Goal: Information Seeking & Learning: Learn about a topic

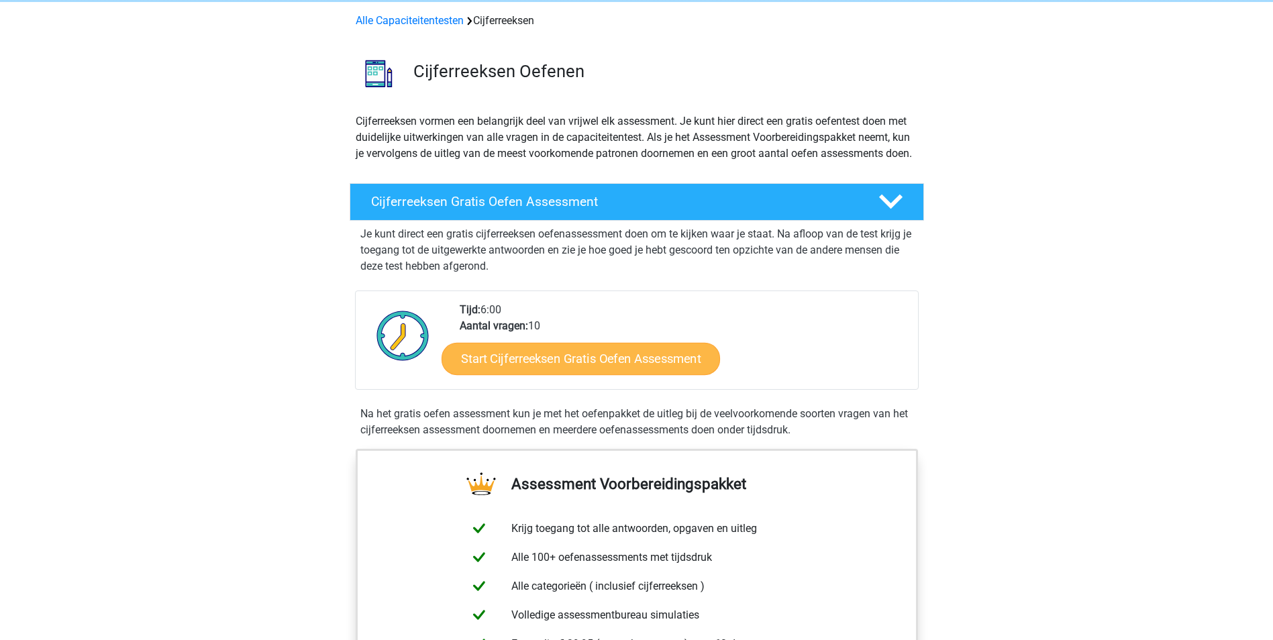
scroll to position [50, 0]
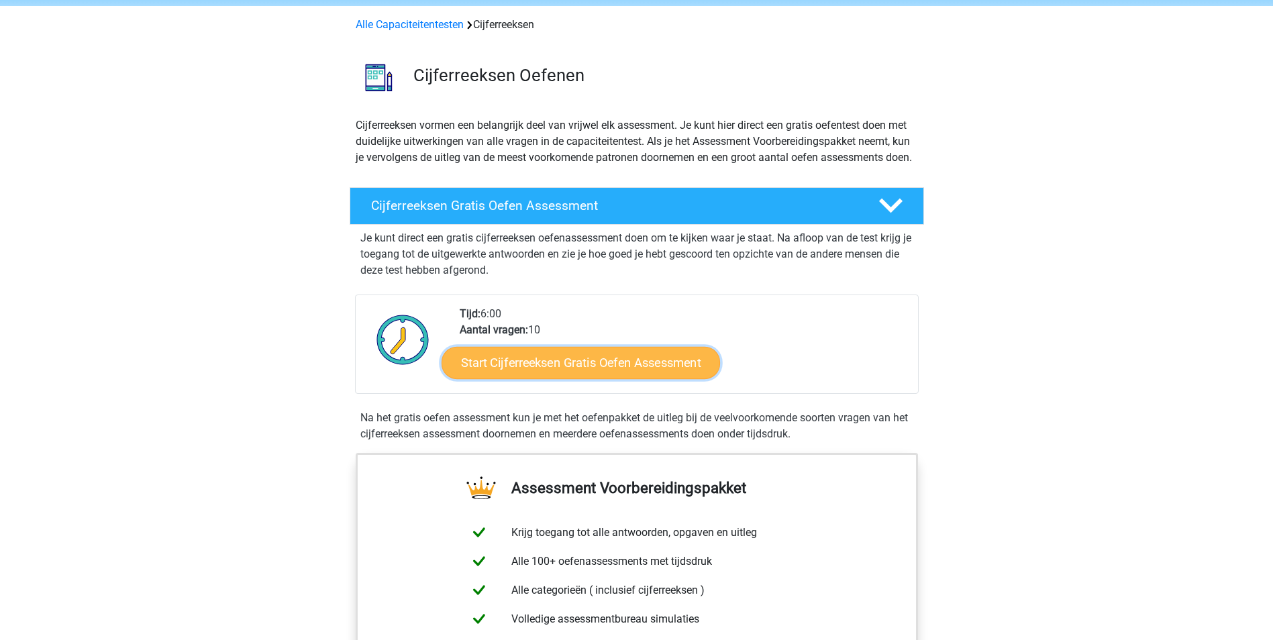
click at [505, 379] on link "Start Cijferreeksen Gratis Oefen Assessment" at bounding box center [581, 362] width 279 height 32
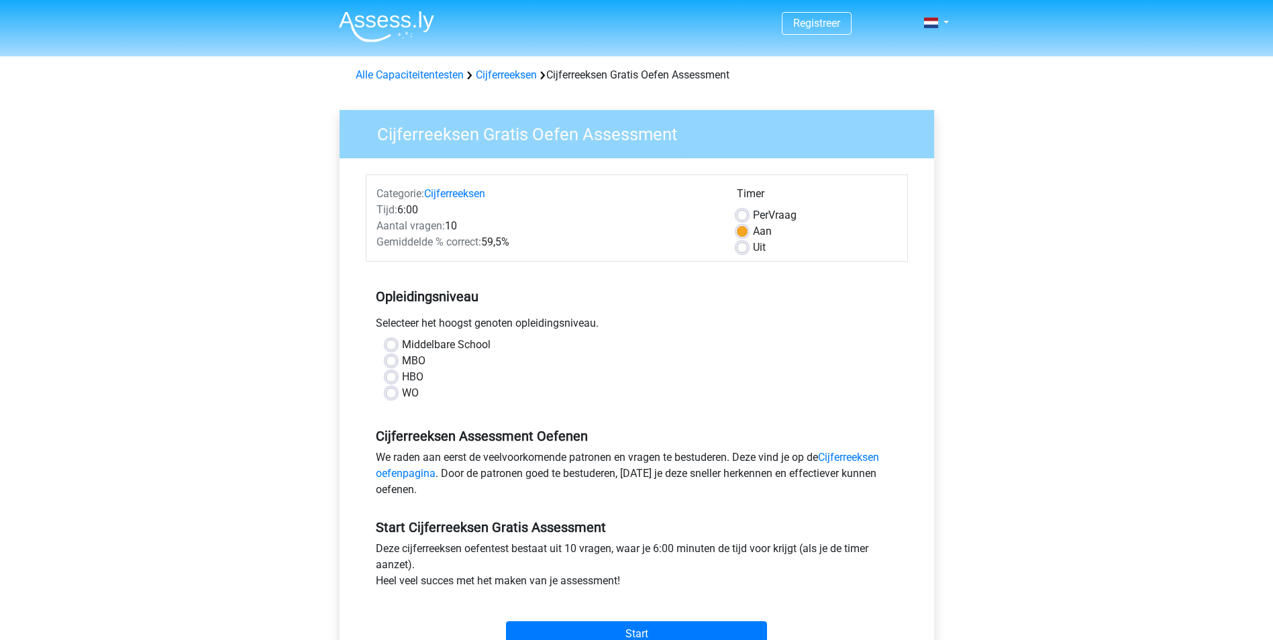
click at [402, 379] on label "HBO" at bounding box center [412, 377] width 21 height 16
click at [388, 379] on input "HBO" at bounding box center [391, 375] width 11 height 13
radio input "true"
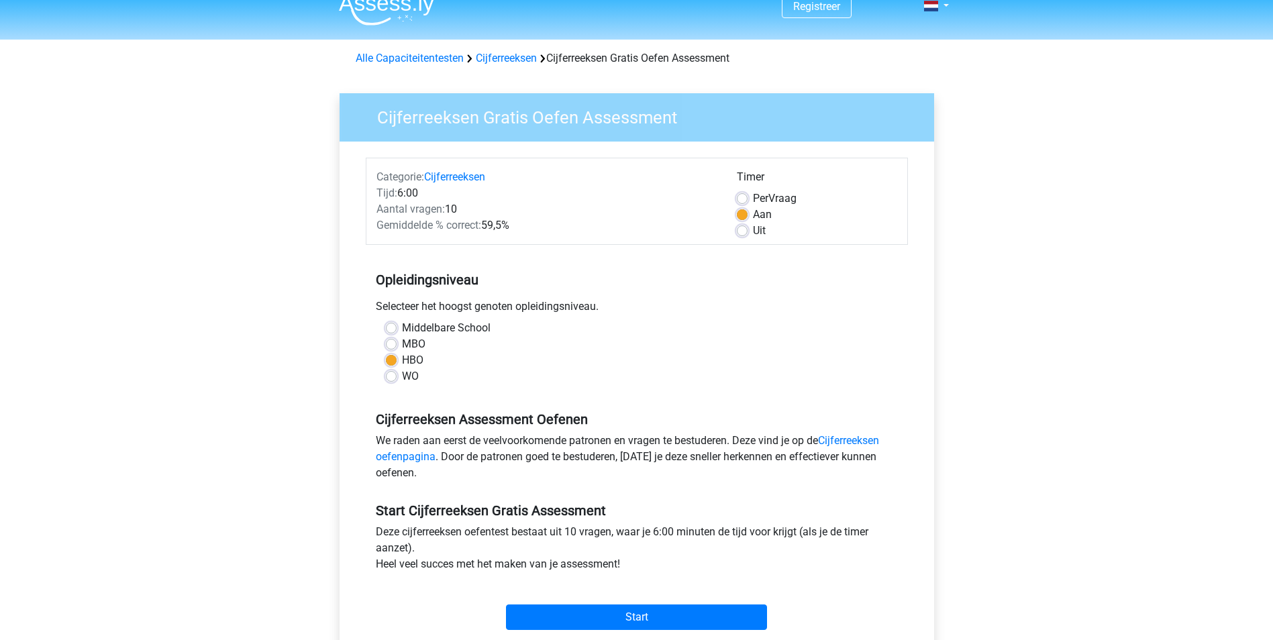
click at [402, 346] on label "MBO" at bounding box center [413, 344] width 23 height 16
click at [390, 346] on input "MBO" at bounding box center [391, 342] width 11 height 13
radio input "true"
click at [393, 354] on div "HBO" at bounding box center [637, 360] width 502 height 16
click at [402, 358] on label "HBO" at bounding box center [412, 360] width 21 height 16
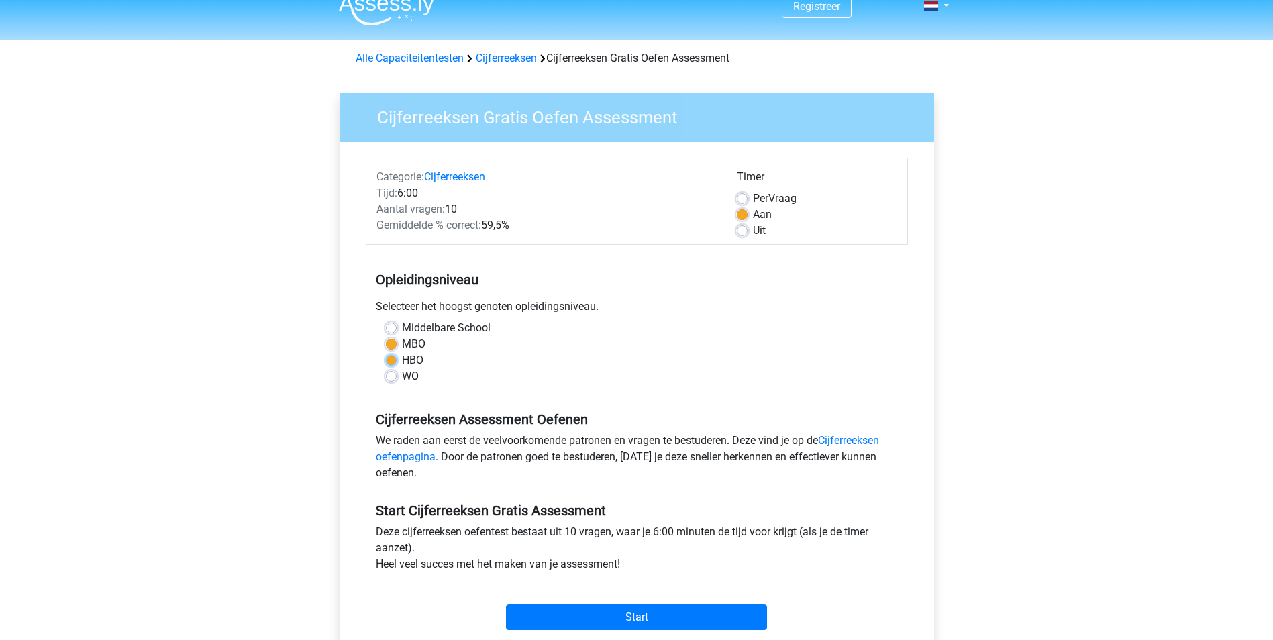
click at [395, 358] on input "HBO" at bounding box center [391, 358] width 11 height 13
radio input "true"
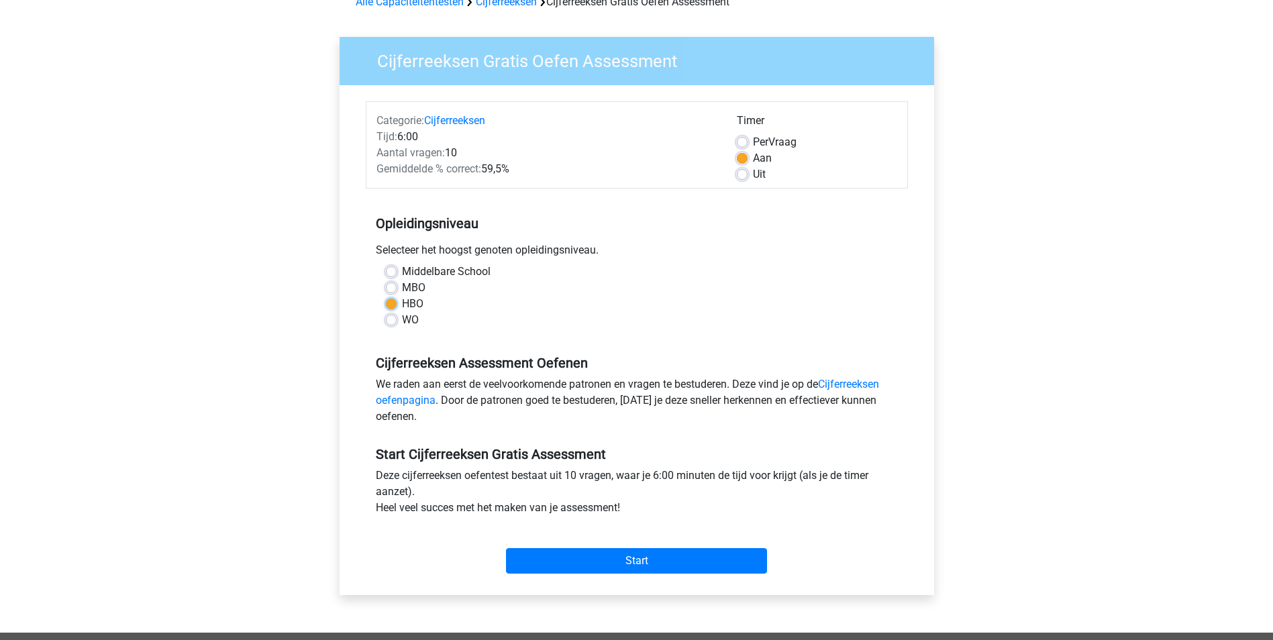
scroll to position [134, 0]
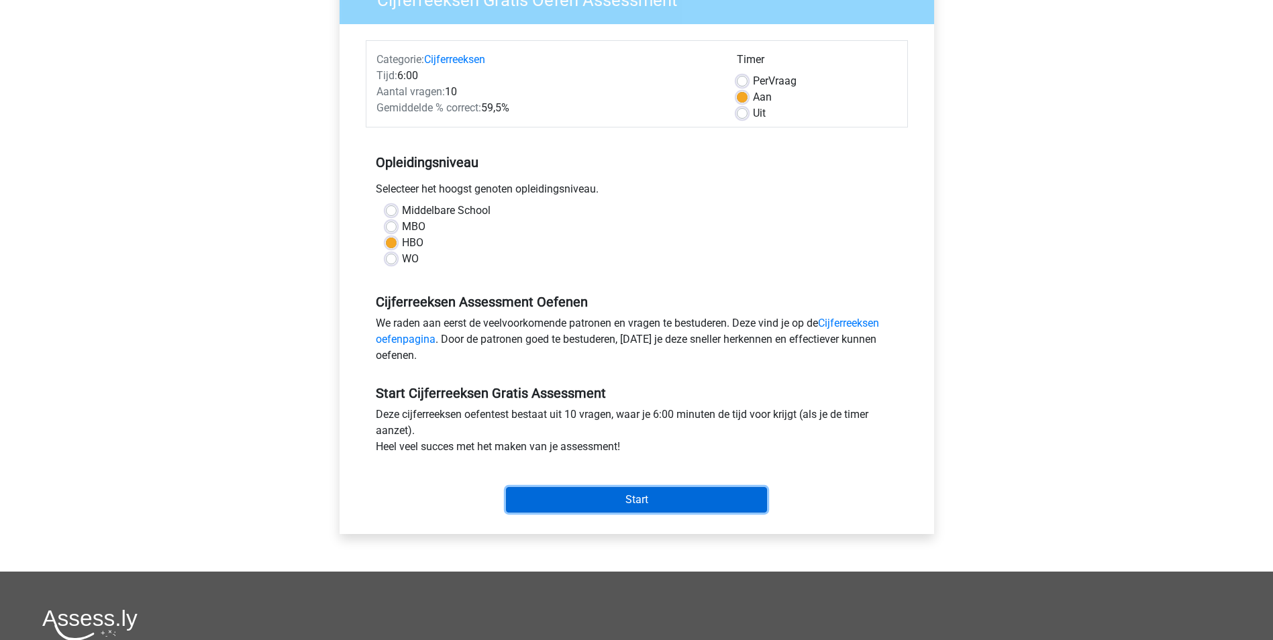
click at [567, 490] on input "Start" at bounding box center [636, 500] width 261 height 26
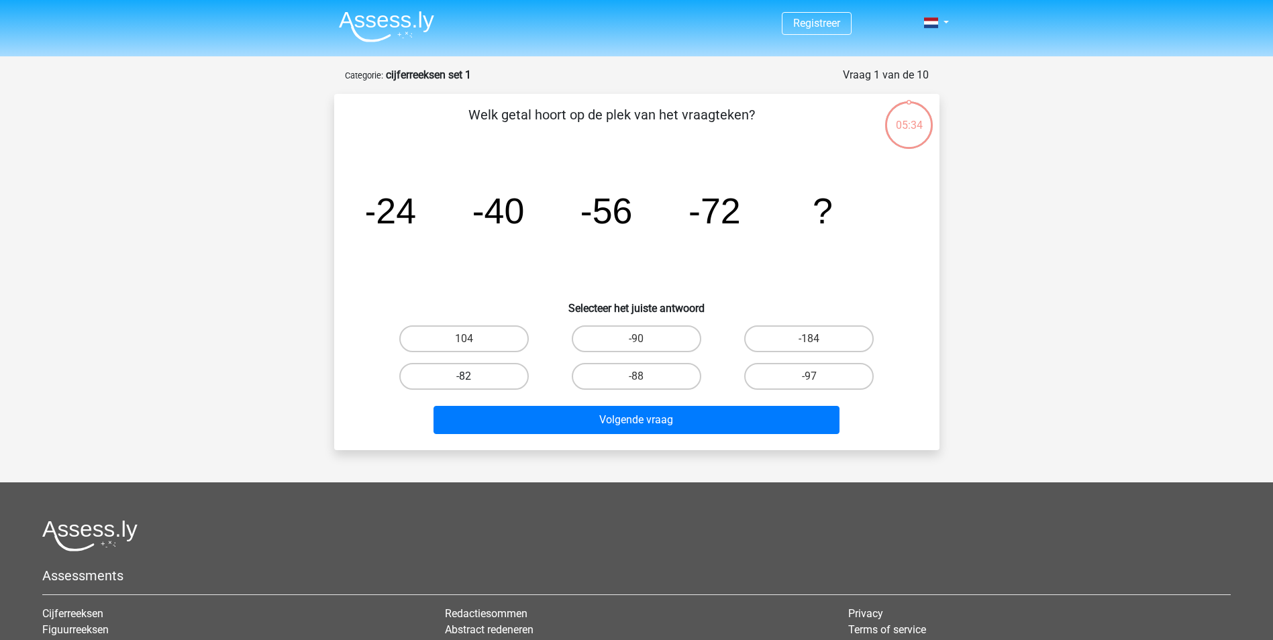
click at [442, 388] on label "-82" at bounding box center [464, 376] width 130 height 27
click at [464, 385] on input "-82" at bounding box center [468, 381] width 9 height 9
radio input "true"
click at [549, 437] on div "Volgende vraag" at bounding box center [637, 423] width 518 height 34
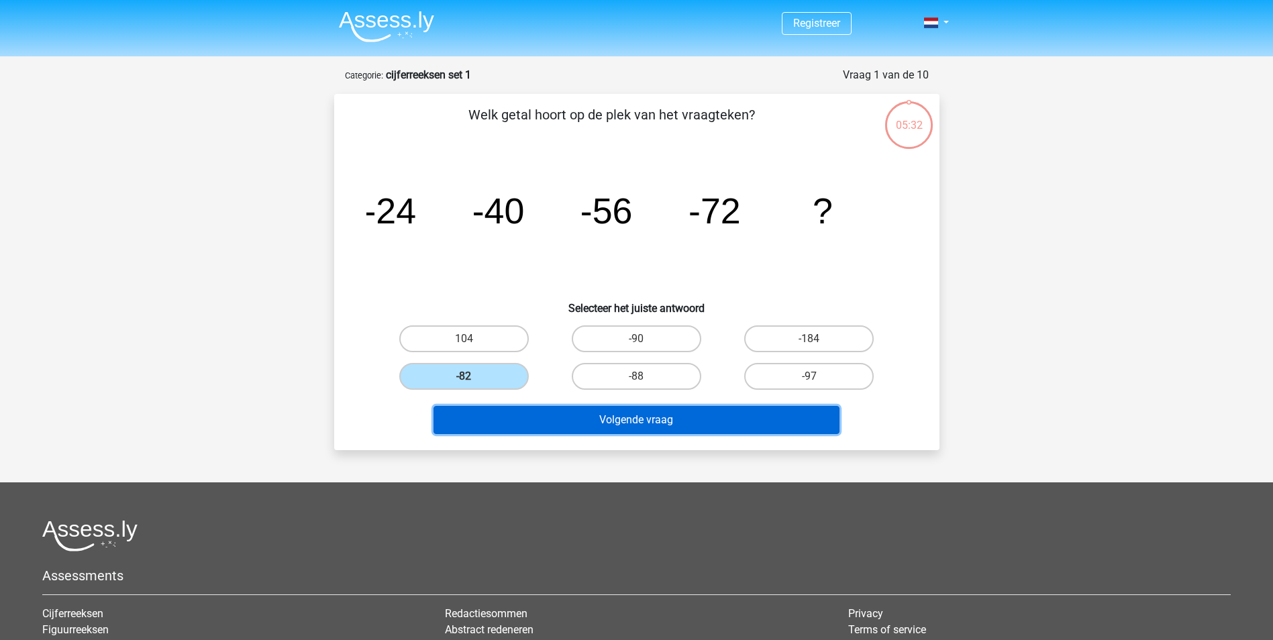
click at [549, 430] on button "Volgende vraag" at bounding box center [637, 420] width 406 height 28
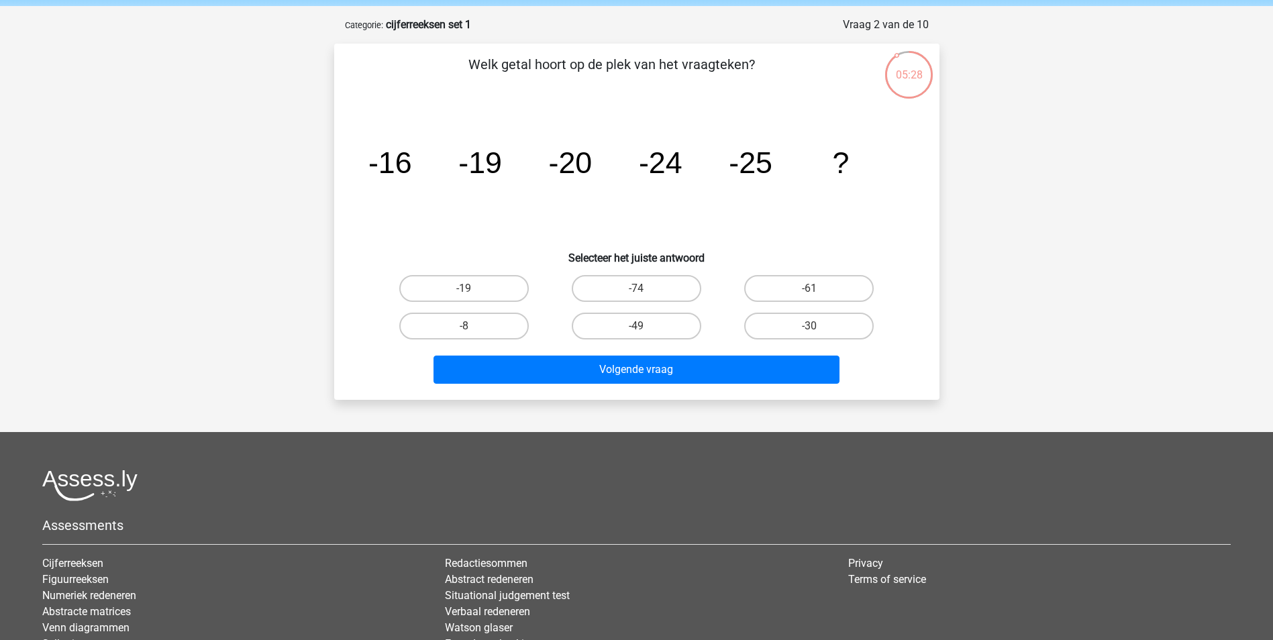
scroll to position [67, 0]
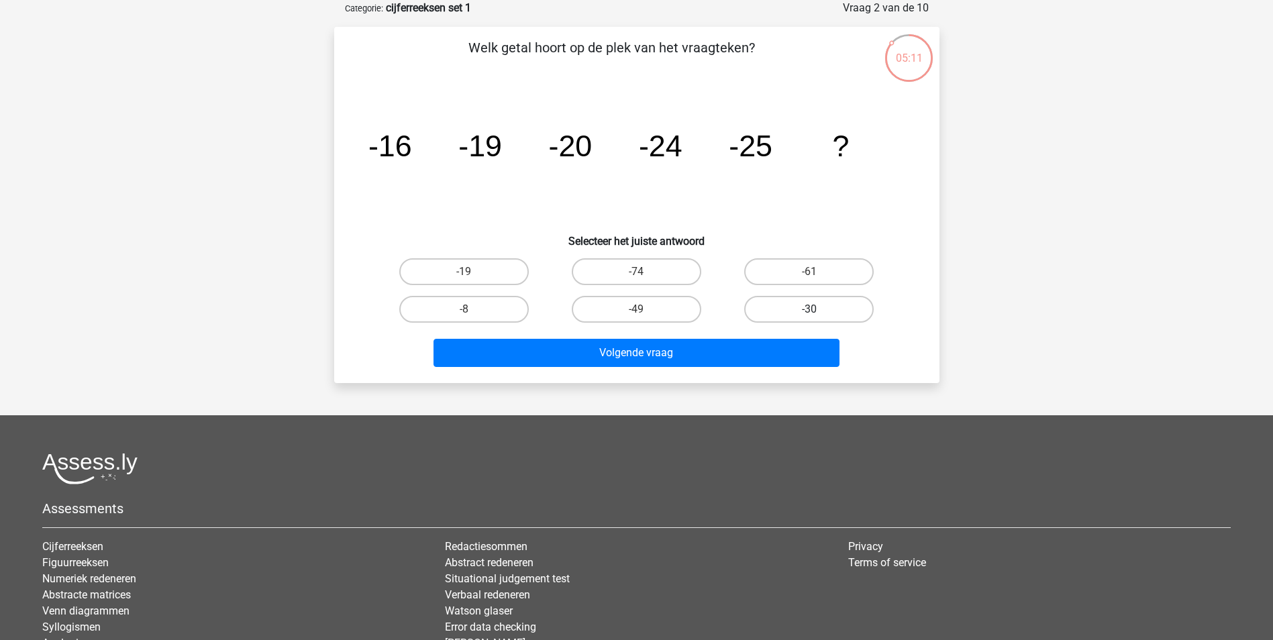
click at [767, 307] on label "-30" at bounding box center [809, 309] width 130 height 27
click at [810, 309] on input "-30" at bounding box center [814, 313] width 9 height 9
radio input "true"
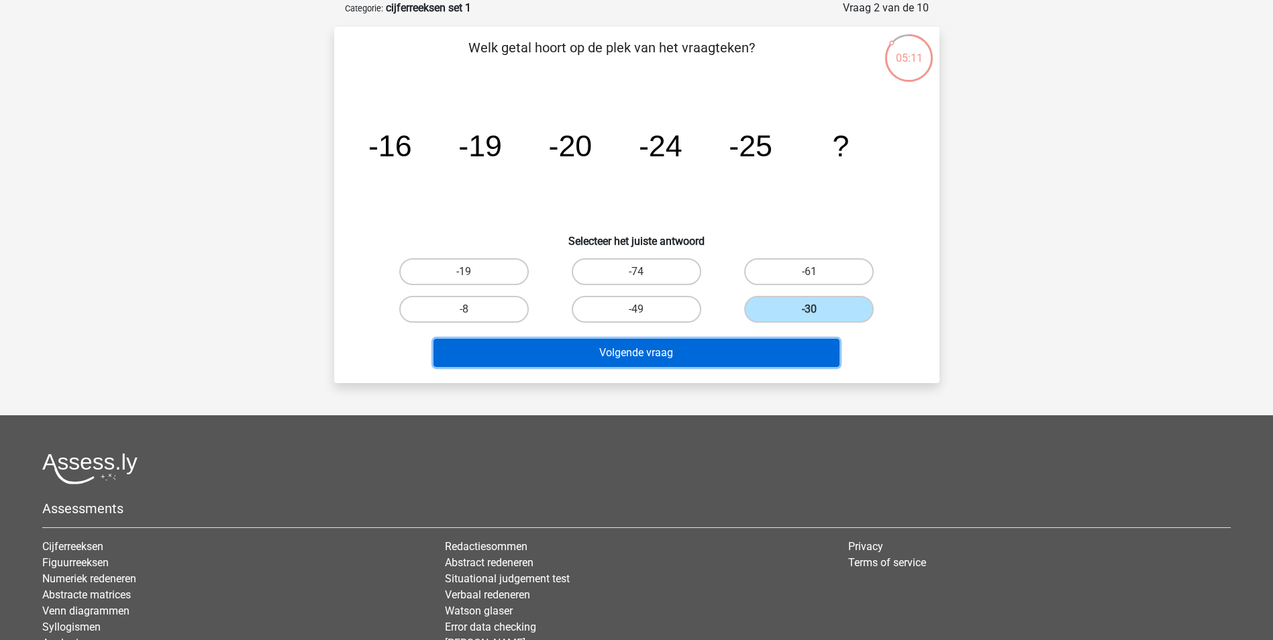
click at [658, 352] on button "Volgende vraag" at bounding box center [637, 353] width 406 height 28
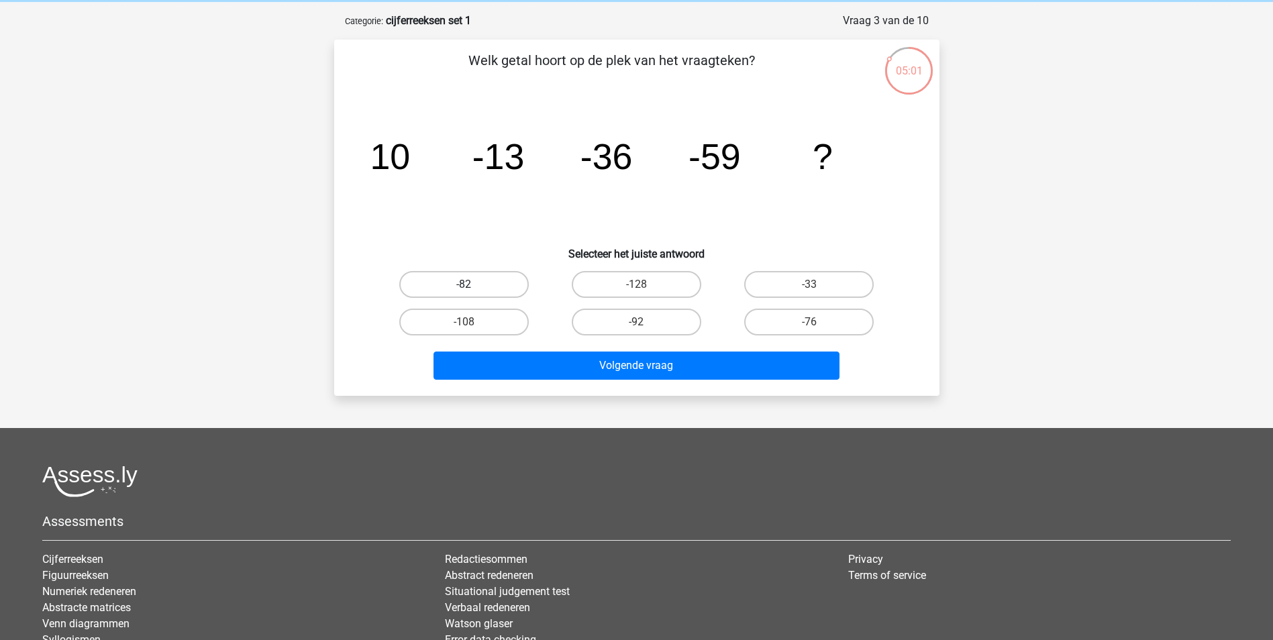
scroll to position [50, 0]
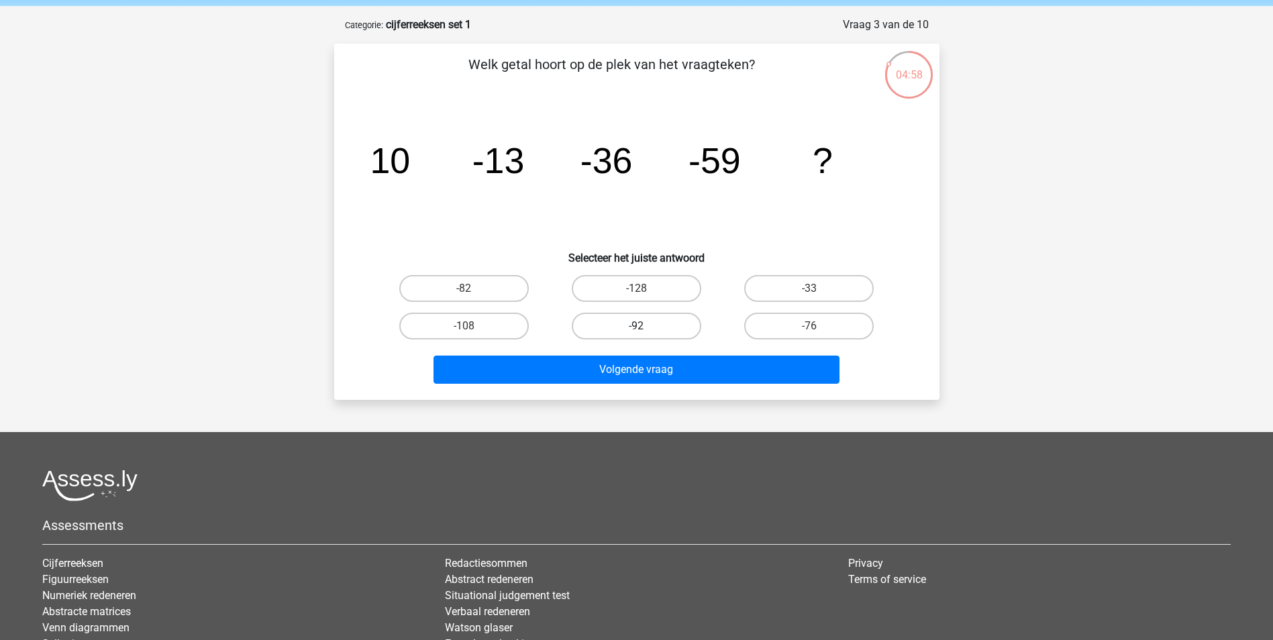
click at [591, 328] on label "-92" at bounding box center [637, 326] width 130 height 27
click at [636, 328] on input "-92" at bounding box center [640, 330] width 9 height 9
radio input "true"
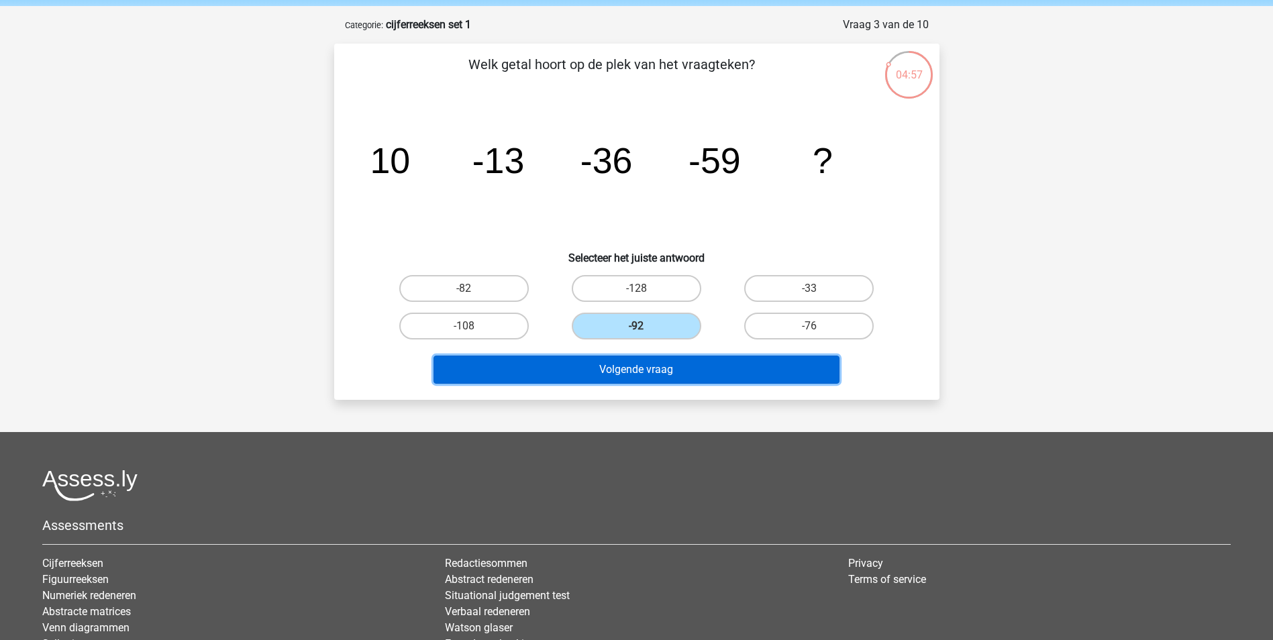
click at [622, 375] on button "Volgende vraag" at bounding box center [637, 370] width 406 height 28
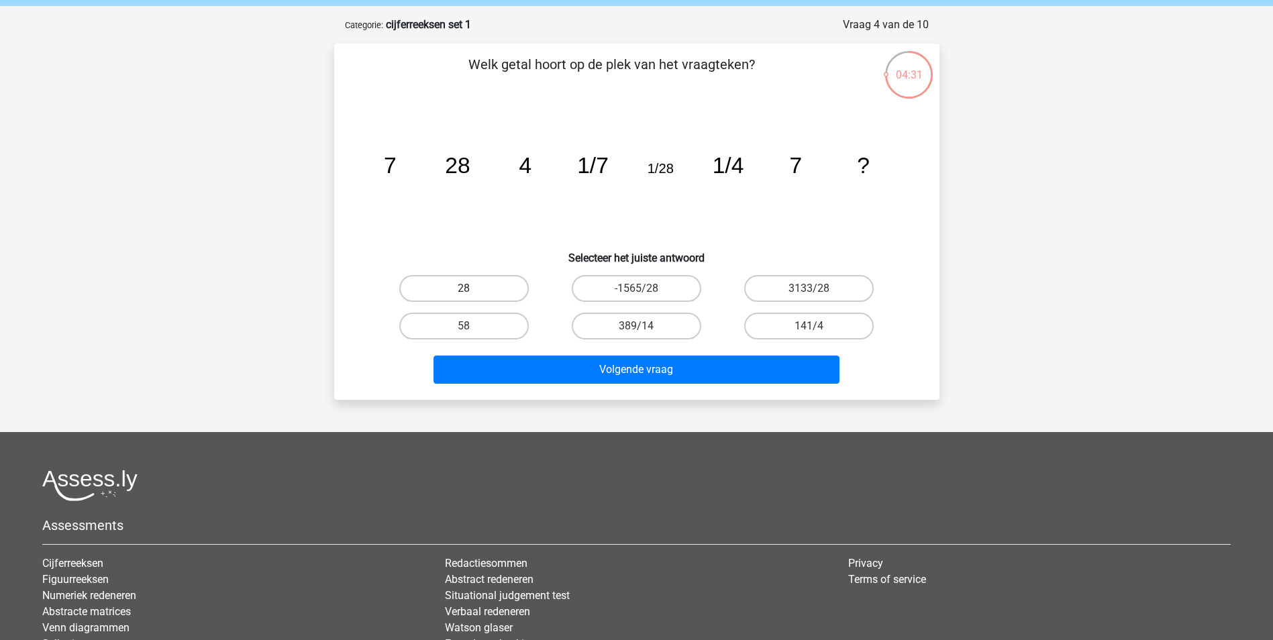
click at [422, 292] on label "28" at bounding box center [464, 288] width 130 height 27
click at [464, 292] on input "28" at bounding box center [468, 293] width 9 height 9
radio input "true"
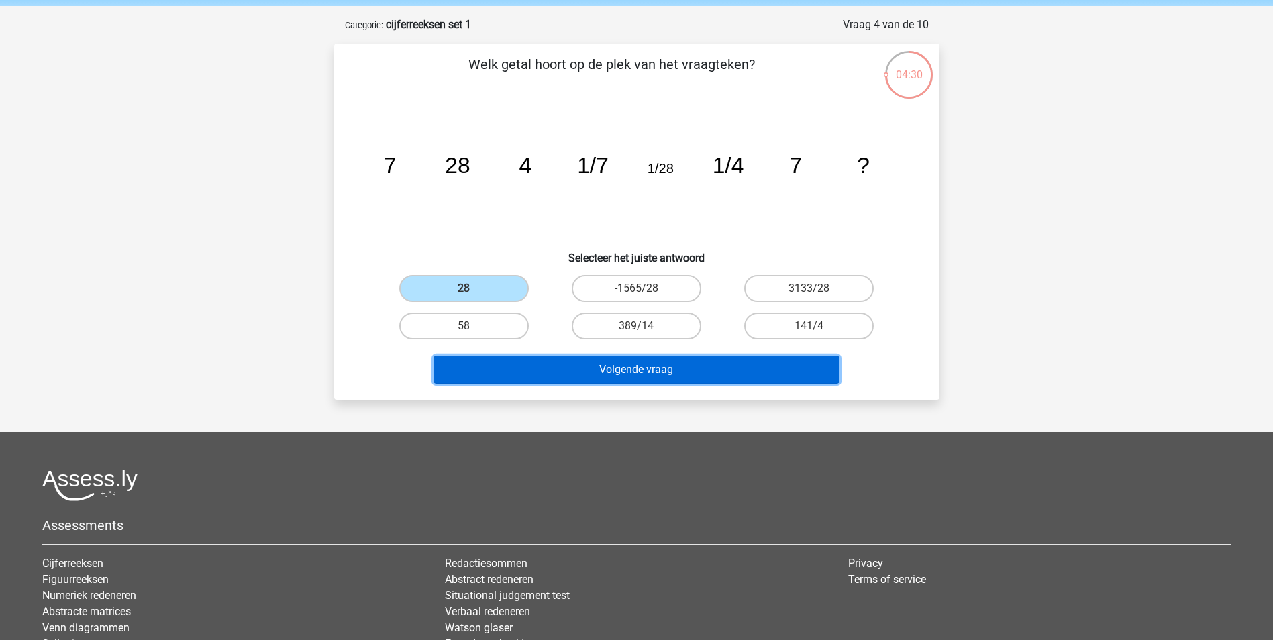
click at [490, 377] on button "Volgende vraag" at bounding box center [637, 370] width 406 height 28
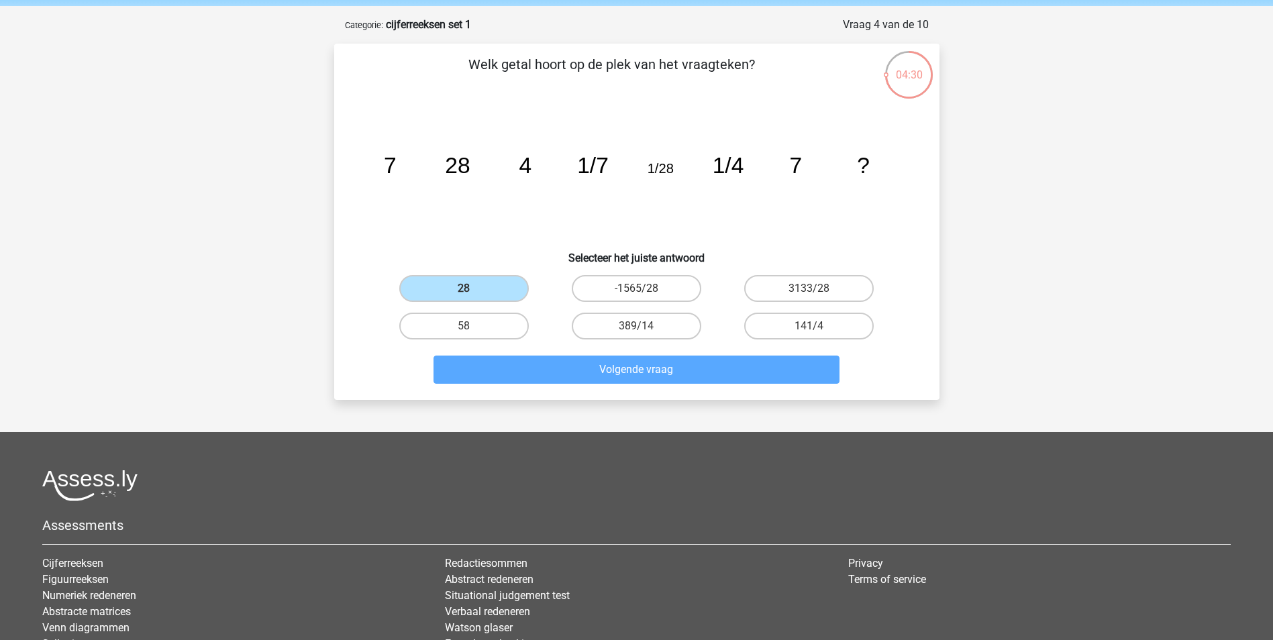
scroll to position [67, 0]
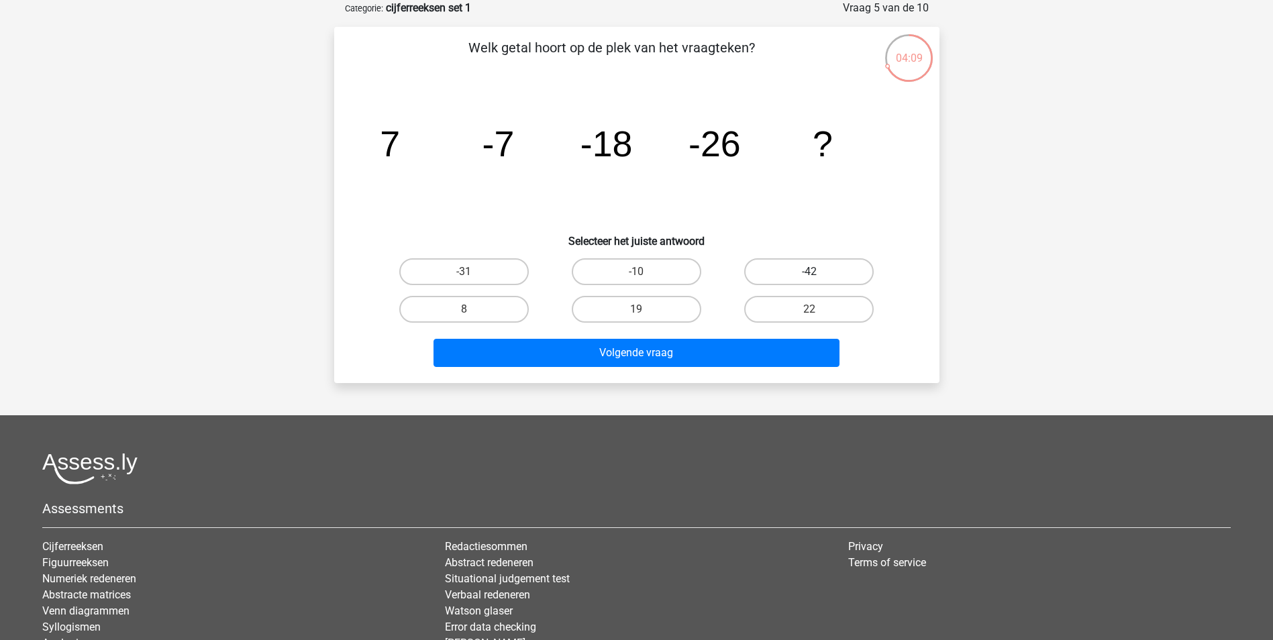
click at [767, 267] on label "-42" at bounding box center [809, 271] width 130 height 27
click at [810, 272] on input "-42" at bounding box center [814, 276] width 9 height 9
radio input "true"
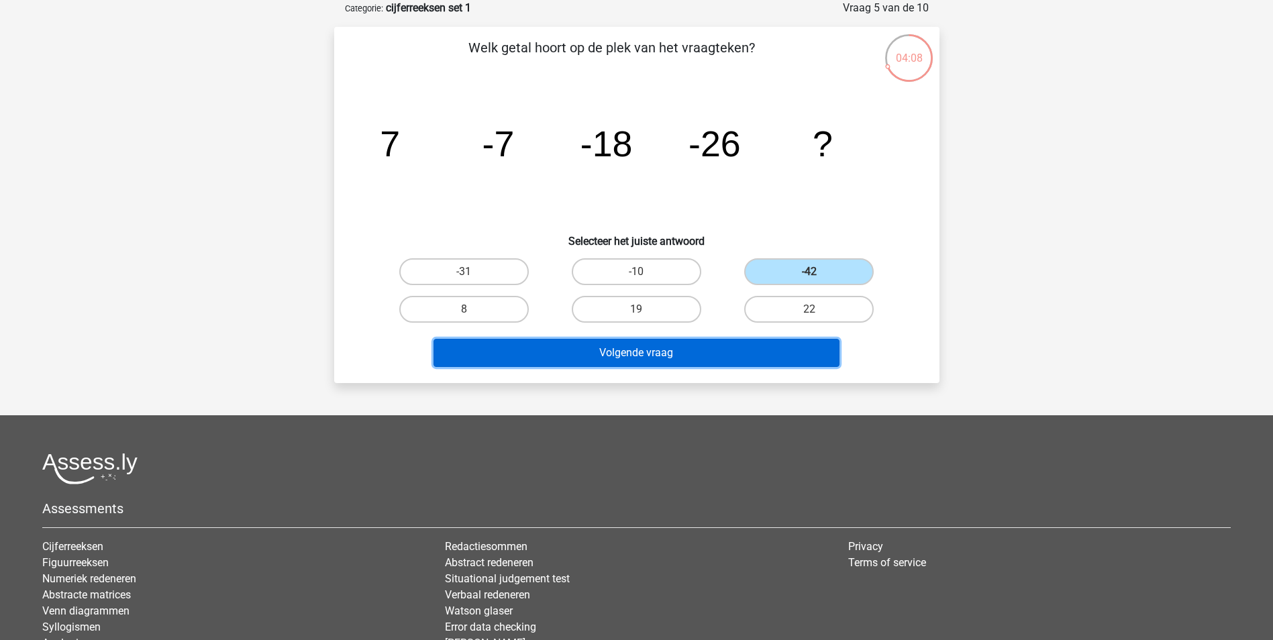
click at [718, 346] on button "Volgende vraag" at bounding box center [637, 353] width 406 height 28
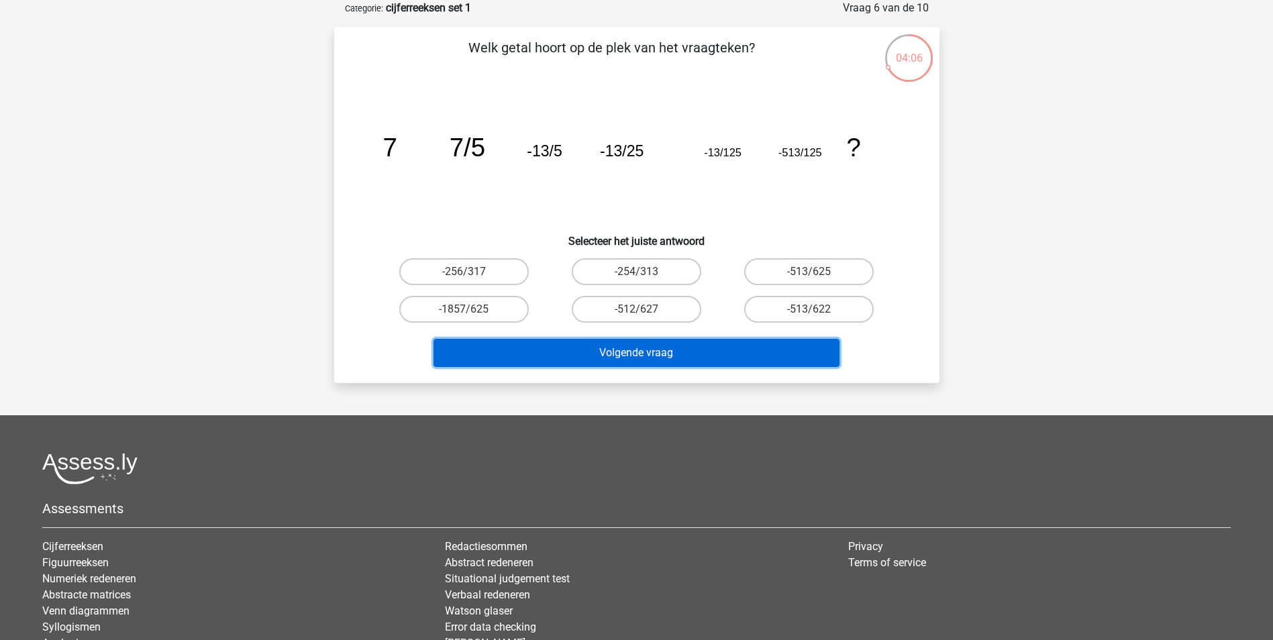
click at [718, 346] on button "Volgende vraag" at bounding box center [637, 353] width 406 height 28
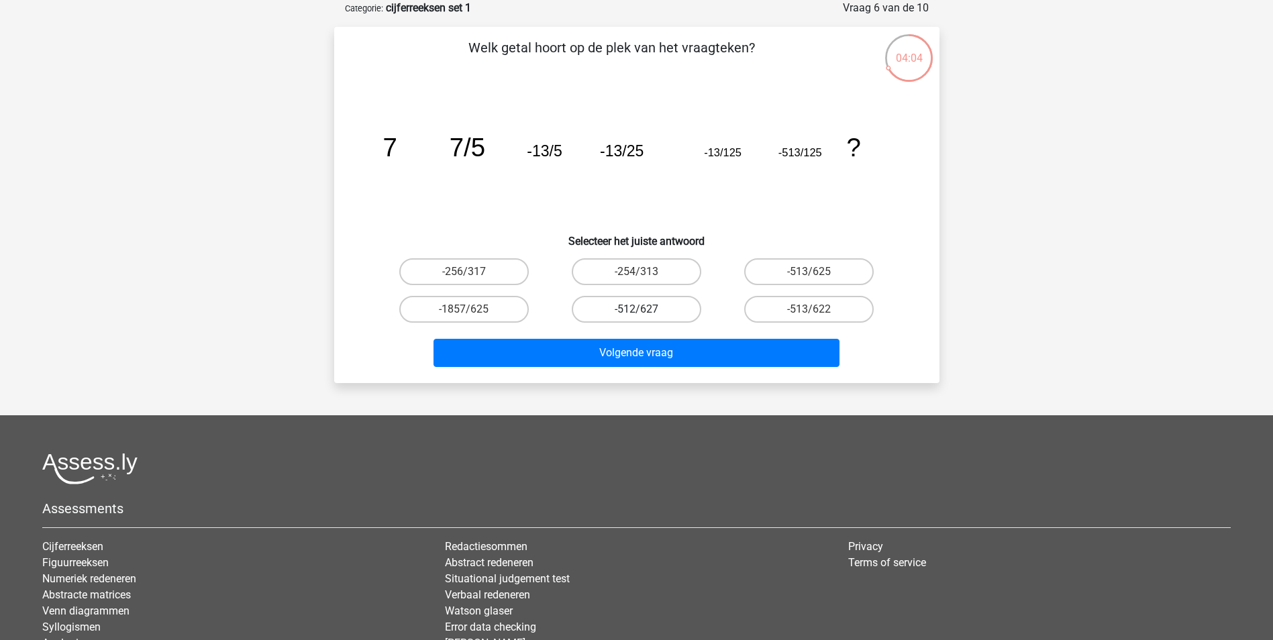
click at [598, 315] on label "-512/627" at bounding box center [637, 309] width 130 height 27
click at [636, 315] on input "-512/627" at bounding box center [640, 313] width 9 height 9
radio input "true"
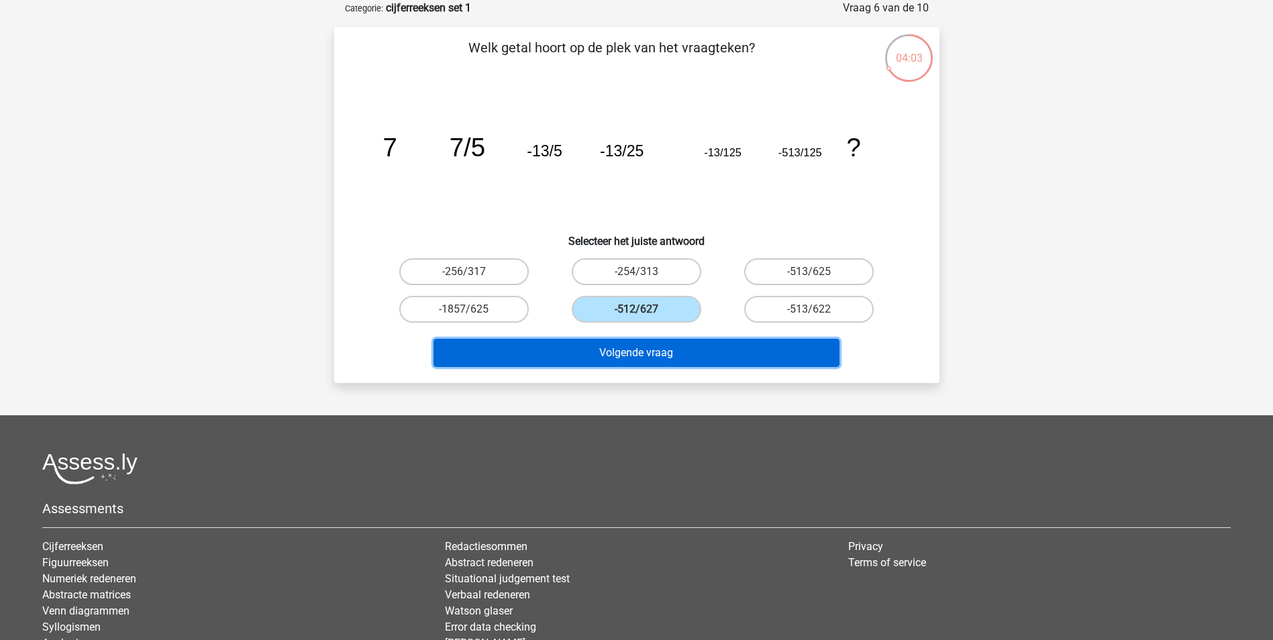
click at [610, 342] on button "Volgende vraag" at bounding box center [637, 353] width 406 height 28
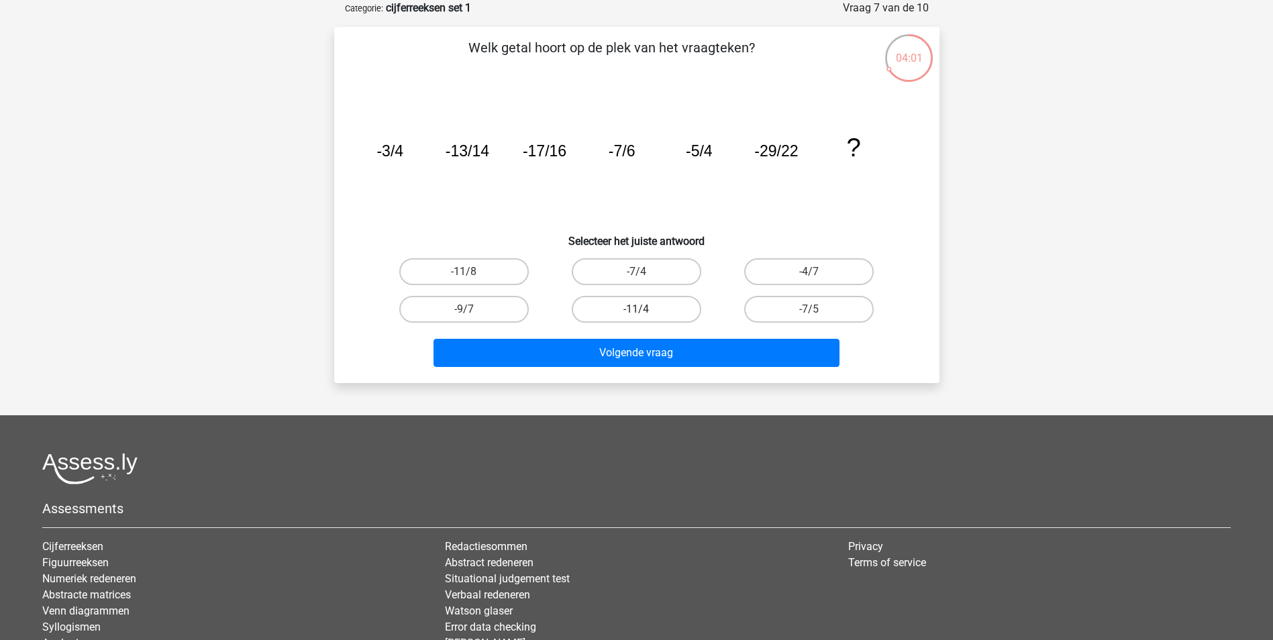
click at [612, 316] on label "-11/4" at bounding box center [637, 309] width 130 height 27
click at [636, 316] on input "-11/4" at bounding box center [640, 313] width 9 height 9
radio input "true"
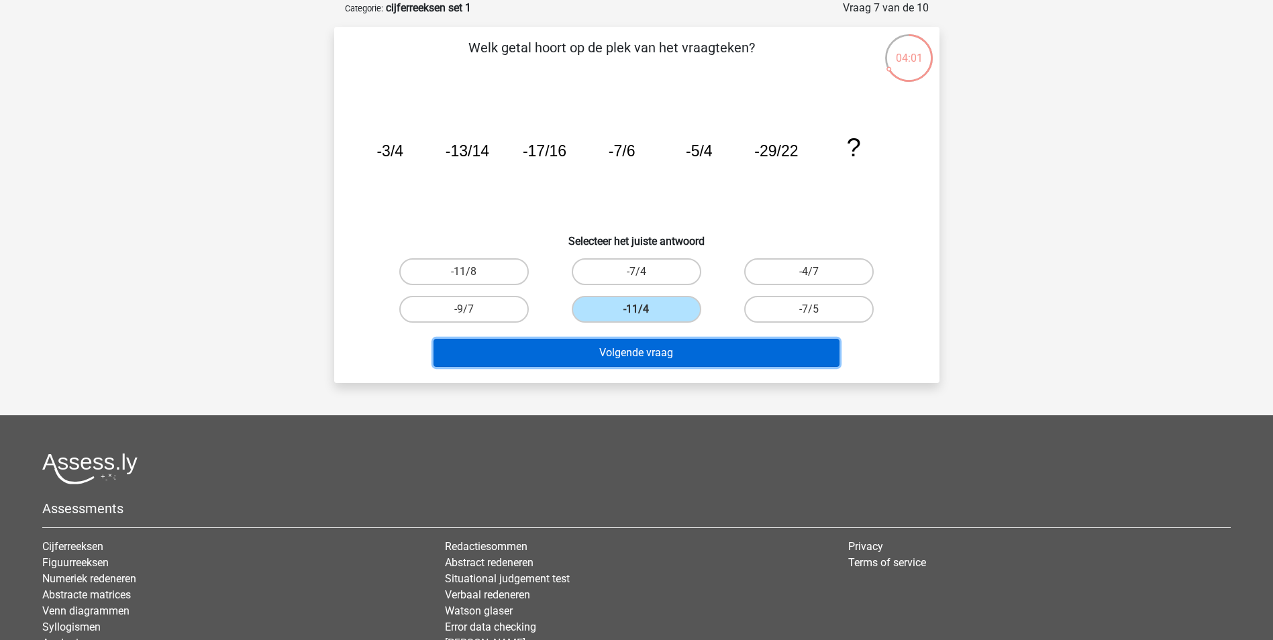
click at [634, 360] on button "Volgende vraag" at bounding box center [637, 353] width 406 height 28
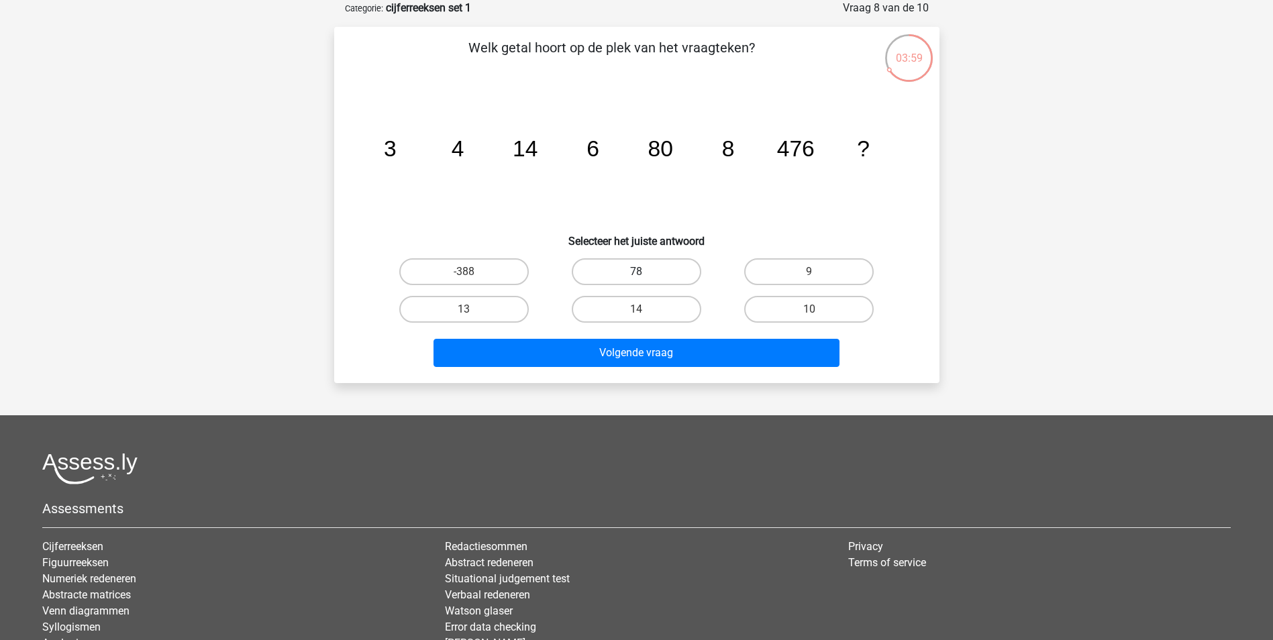
click at [604, 278] on label "78" at bounding box center [637, 271] width 130 height 27
click at [636, 278] on input "78" at bounding box center [640, 276] width 9 height 9
radio input "true"
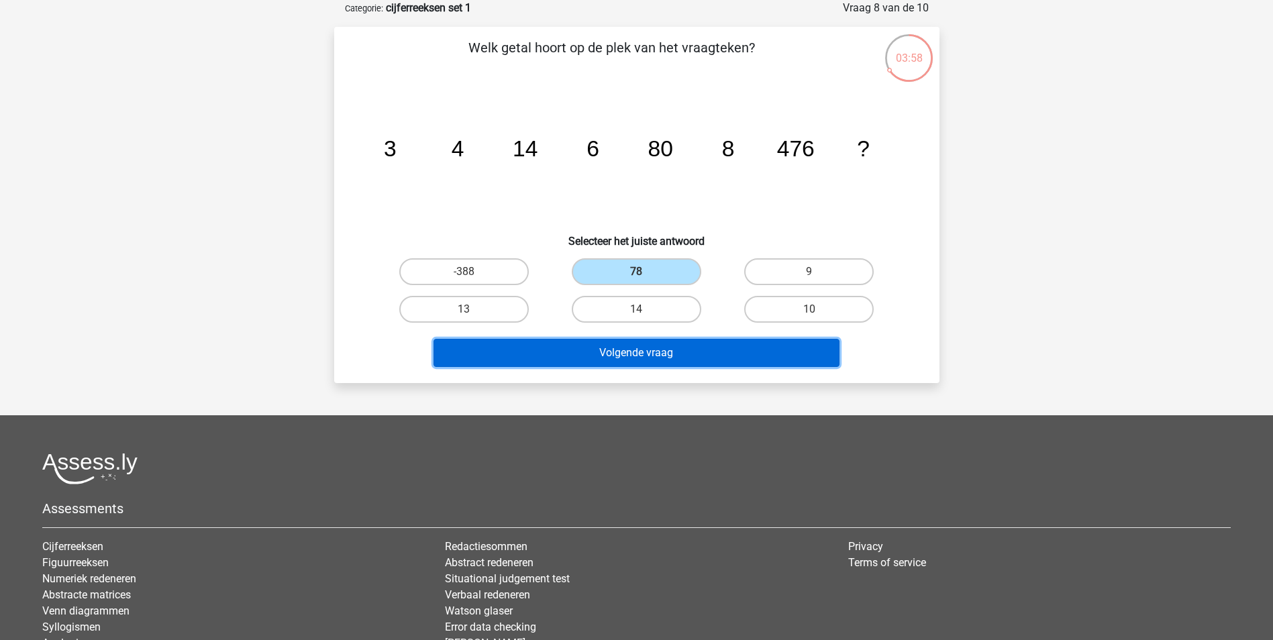
click at [622, 347] on button "Volgende vraag" at bounding box center [637, 353] width 406 height 28
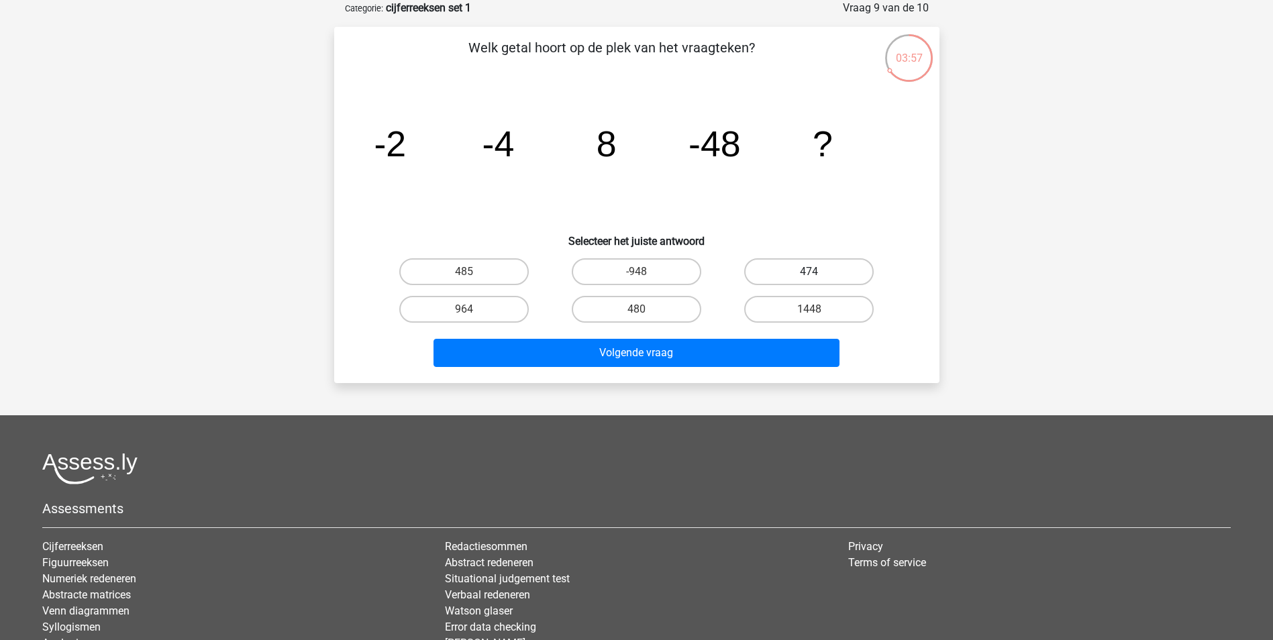
click at [777, 270] on label "474" at bounding box center [809, 271] width 130 height 27
click at [810, 272] on input "474" at bounding box center [814, 276] width 9 height 9
radio input "true"
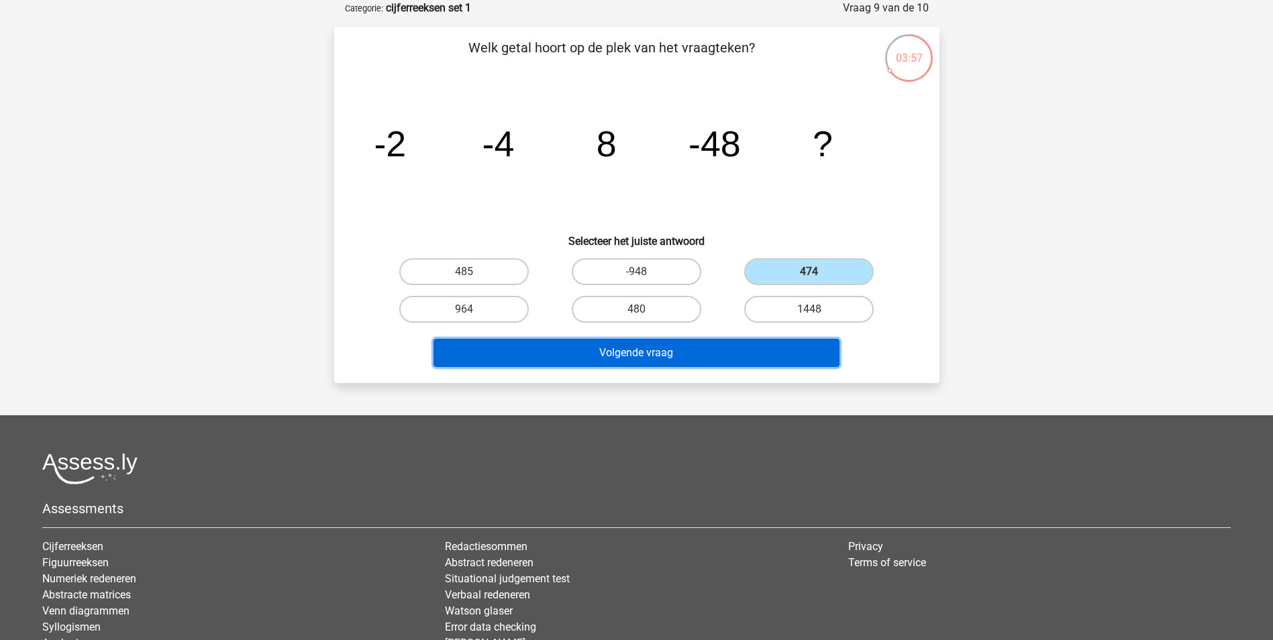
click at [759, 354] on button "Volgende vraag" at bounding box center [637, 353] width 406 height 28
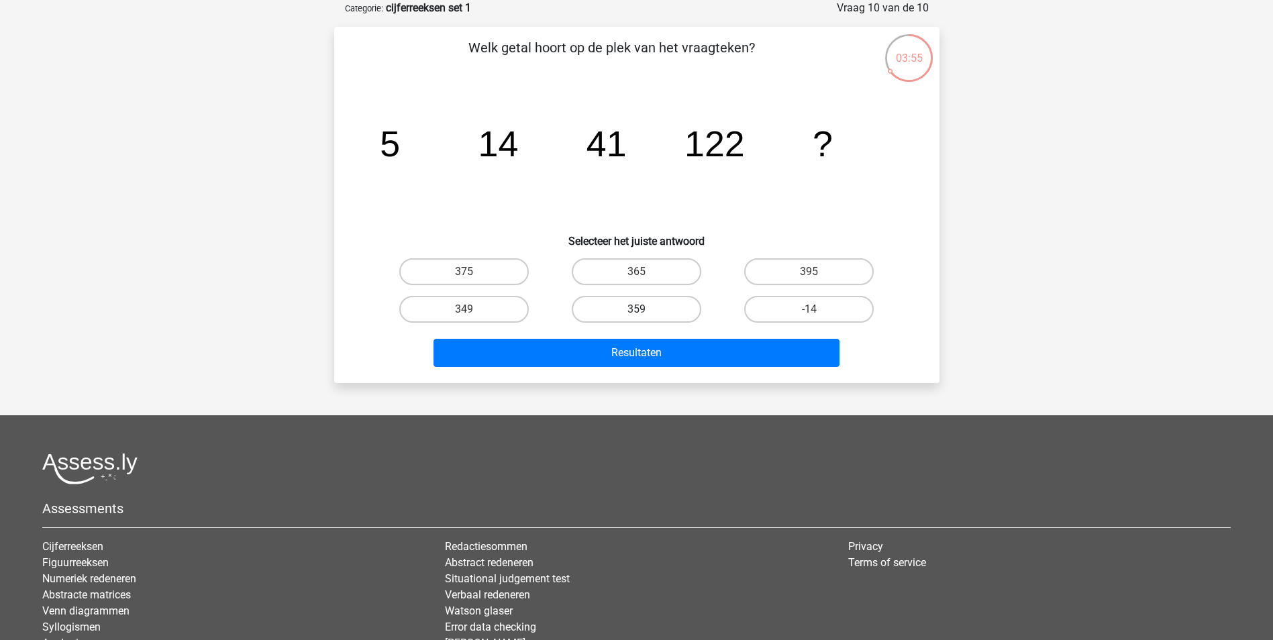
click at [662, 320] on label "359" at bounding box center [637, 309] width 130 height 27
click at [645, 318] on input "359" at bounding box center [640, 313] width 9 height 9
radio input "true"
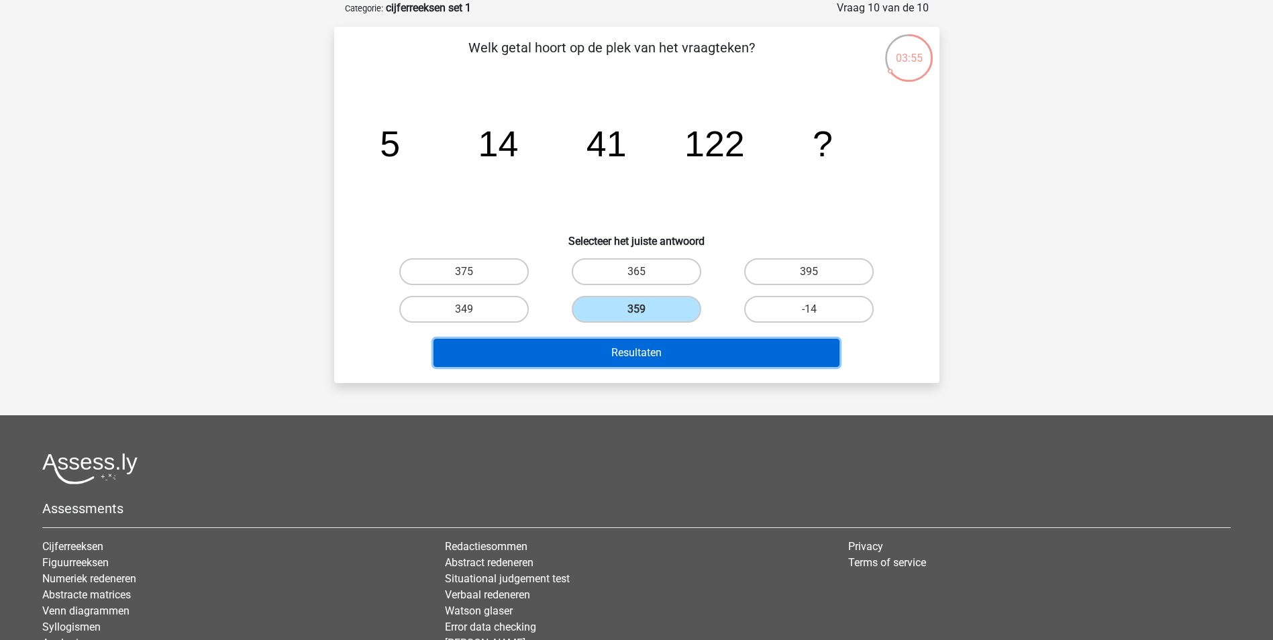
click at [656, 352] on button "Resultaten" at bounding box center [637, 353] width 406 height 28
